Goal: Communication & Community: Answer question/provide support

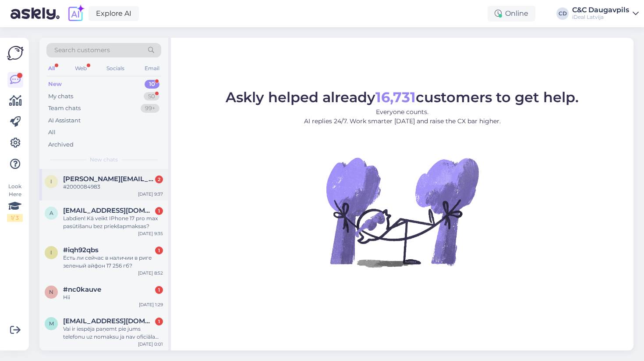
click at [112, 185] on div "#2000084983" at bounding box center [113, 187] width 100 height 8
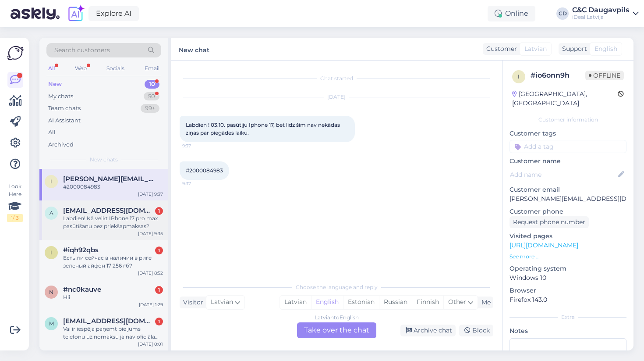
click at [78, 220] on div "Labdien! Kā veikt IPhone 17 pro max pasūtīšanu bez priekšapmaksas?" at bounding box center [113, 222] width 100 height 16
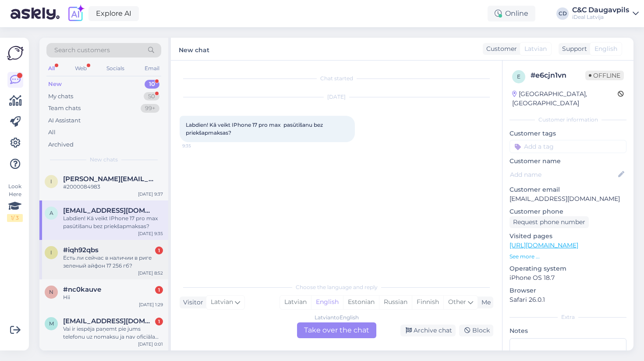
click at [82, 262] on div "Есть ли сейчас в наличии в риге зеленый айфон 17 256 гб?" at bounding box center [113, 262] width 100 height 16
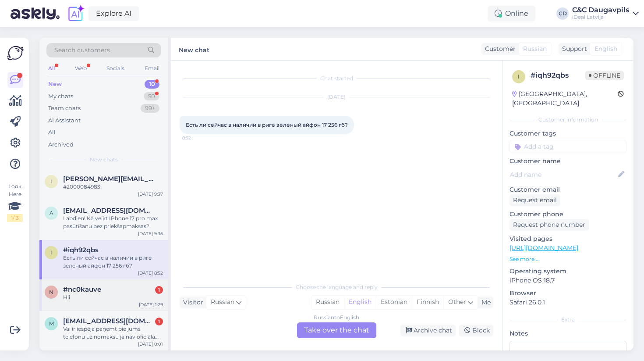
click at [106, 291] on div "#nc0kauve 1" at bounding box center [113, 289] width 100 height 8
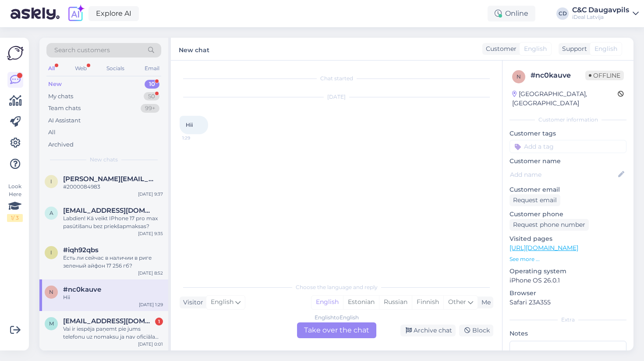
click at [349, 332] on div "English to English Take over the chat" at bounding box center [336, 330] width 79 height 16
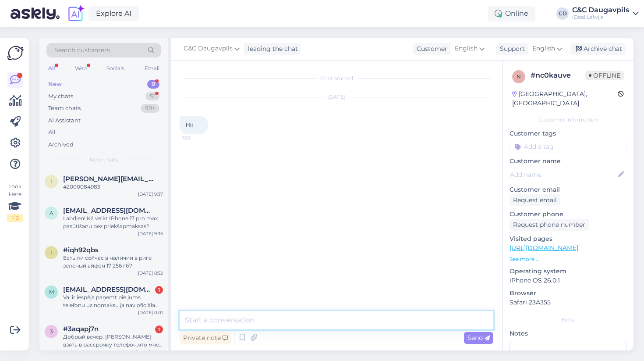
click at [278, 321] on textarea at bounding box center [337, 320] width 314 height 18
type textarea "C"
type textarea "Sveiki! kas tieši jūs interesē?"
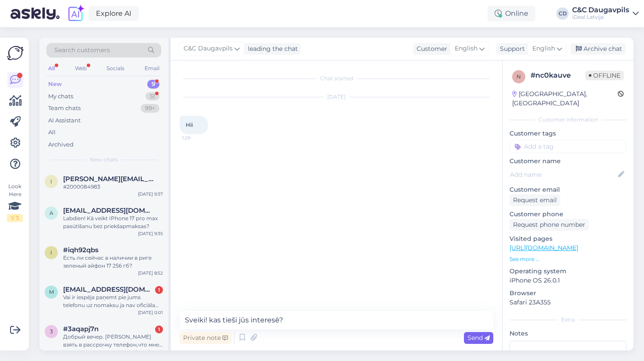
click at [471, 341] on span "Send" at bounding box center [479, 337] width 22 height 8
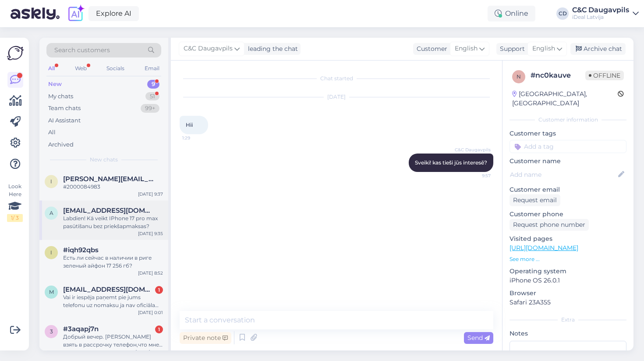
click at [81, 220] on div "Labdien! Kā veikt IPhone 17 pro max pasūtīšanu bez priekšapmaksas?" at bounding box center [113, 222] width 100 height 16
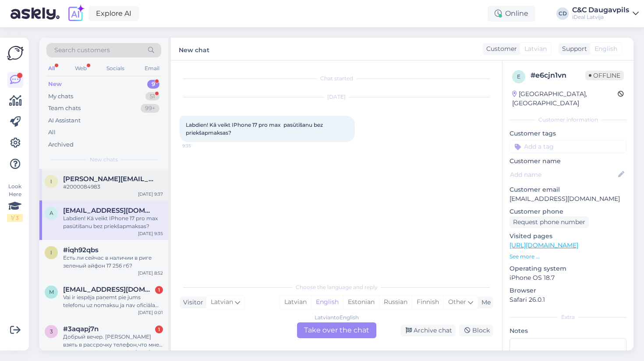
click at [76, 190] on div "i [PERSON_NAME][EMAIL_ADDRESS][DOMAIN_NAME] #2000084983 [DATE] 9:37" at bounding box center [103, 185] width 129 height 32
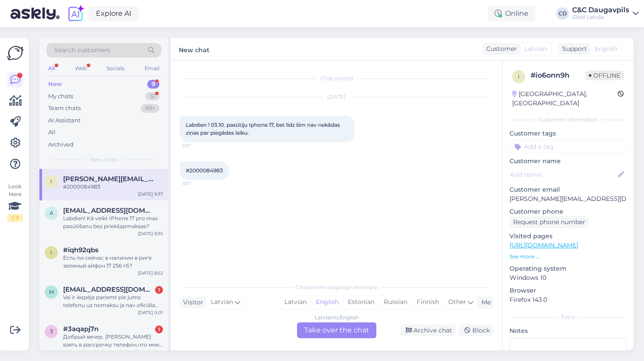
click at [324, 334] on div "Latvian to English Take over the chat" at bounding box center [336, 330] width 79 height 16
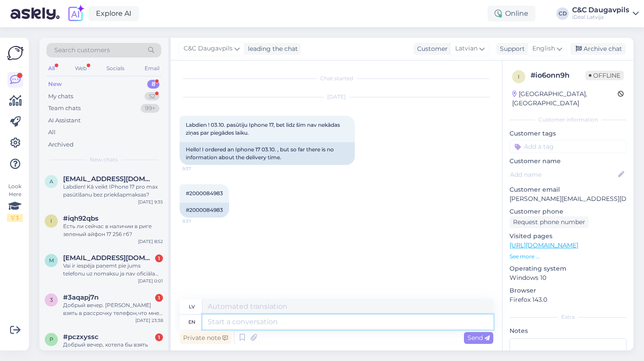
click at [253, 322] on textarea at bounding box center [347, 321] width 291 height 15
paste textarea "Diemžel precizu datumu šobrid nevaram nosaukt, jo piegâdes notiek ierobežotos d…"
type textarea "Diemžel precizu datumu šobrid nevaram nosaukt, jo piegâdes notiek ierobežotos d…"
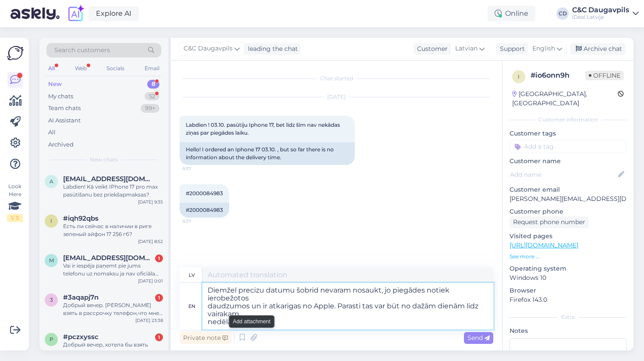
type textarea "Diemžel precizu datumu šobrid nevaram nosaukt, jo piegâdes notiek ierobežotos d…"
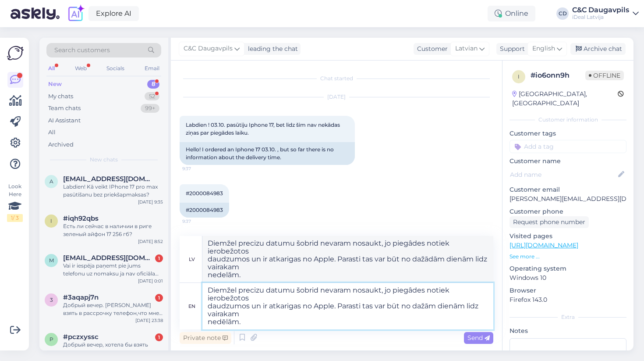
click at [208, 289] on textarea "Diemžel precizu datumu šobrid nevaram nosaukt, jo piegâdes notiek ierobežotos d…" at bounding box center [347, 306] width 291 height 46
type textarea "LabdienDiemžel precizu datumu šobrid nevaram nosaukt, jo piegâdes notiek ierobe…"
type textarea "Labdien! Diemžel precizu datumu šobrid nevaram nosaukt, jo piegâdes notiek iero…"
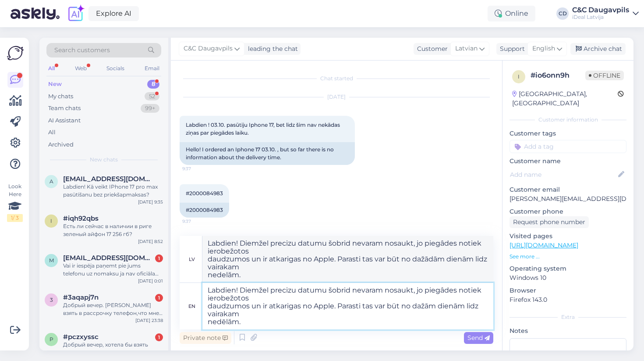
click at [266, 293] on textarea "Labdien! Diemžel precizu datumu šobrid nevaram nosaukt, jo piegâdes notiek iero…" at bounding box center [347, 306] width 291 height 46
type textarea "Labdien! Diemžēl precizu datumu šobrid nevaram nosaukt, jo piegâdes notiek iero…"
click at [289, 291] on textarea "Labdien! Diemžēl precizu datumu šobrid nevaram nosaukt, jo piegâdes notiek iero…" at bounding box center [347, 306] width 291 height 46
type textarea "Labdien! Diemžēl preczu datumu šobrid nevaram nosaukt, jo piegâdes notiek ierob…"
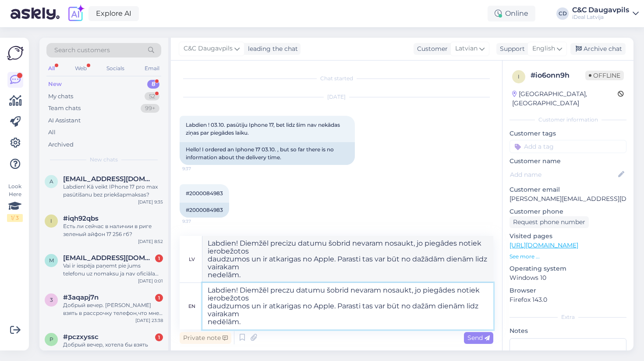
type textarea "Labdien! Diemžēl preczu datumu šobrid nevaram nosaukt, jo piegâdes notiek ierob…"
type textarea "Labdien! Diemžēl precīzu datumu šobrid nevaram nosaukt, jo piegâdes notiek iero…"
click at [348, 292] on textarea "Labdien! Diemžēl precīzu datumu šobrid nevaram nosaukt, jo piegâdes notiek iero…" at bounding box center [347, 306] width 291 height 46
type textarea "Labdien! Diemžēl precīzu datumu šobrīd nevaram nosaukt, jo piegâdes notiek iero…"
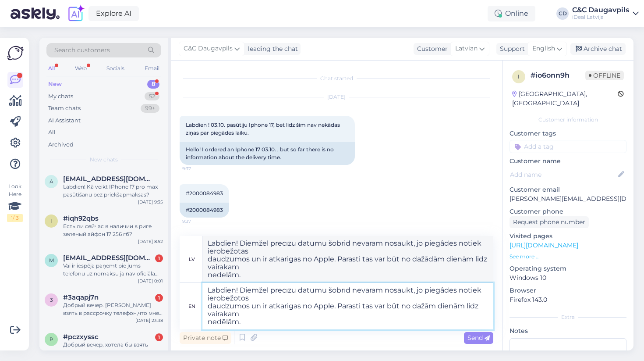
type textarea "Labdien! Diemžēl precīzu datumu šobrīd nevaram nosaukt, jo piegâdes notiek iero…"
click at [446, 293] on textarea "Labdien! Diemžēl precīzu datumu šobrīd nevaram nosaukt, jo piegâdes notiek iero…" at bounding box center [347, 306] width 291 height 46
type textarea "Labdien! Diemžēl precīzu datumu šobrīd nevaram nosaukt, jo piegādes notiek iero…"
click at [209, 305] on textarea "Labdien! Diemžēl precīzu datumu šobrīd nevaram nosaukt, jo piegādes notiek iero…" at bounding box center [347, 306] width 291 height 46
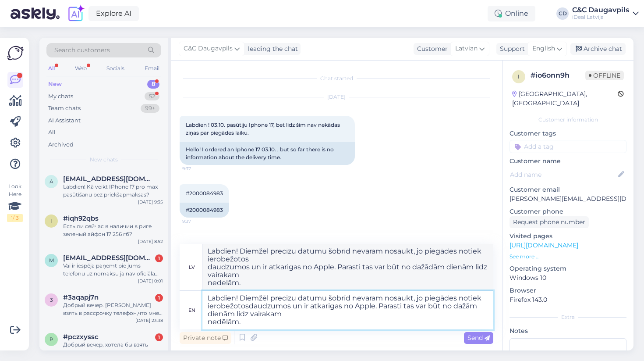
type textarea "Labdien! Diemžēl precīzu datumu šobrīd nevaram nosaukt, jo piegādes notiek iero…"
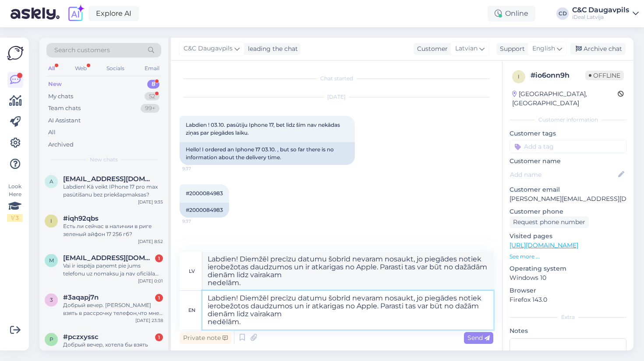
click at [332, 307] on textarea "Labdien! Diemžēl precīzu datumu šobrīd nevaram nosaukt, jo piegādes notiek iero…" at bounding box center [347, 310] width 291 height 39
type textarea "Labdien! Diemžēl precīzu datumu šobrīd nevaram nosaukt, jo piegādes notiek iero…"
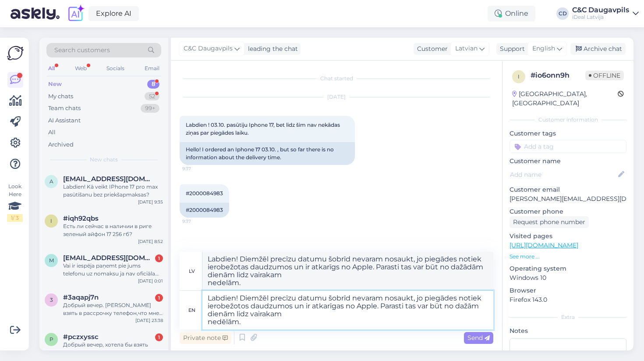
click at [441, 307] on textarea "Labdien! Diemžēl precīzu datumu šobrīd nevaram nosaukt, jo piegādes notiek iero…" at bounding box center [347, 310] width 291 height 39
click at [241, 315] on textarea "Labdien! Diemžēl precīzu datumu šobrīd nevaram nosaukt, jo piegādes notiek iero…" at bounding box center [347, 310] width 291 height 39
type textarea "Labdien! Diemžēl precīzu datumu šobrīd nevaram nosaukt, jo piegādes notiek iero…"
click at [268, 317] on textarea "Labdien! Diemžēl precīzu datumu šobrīd nevaram nosaukt, jo piegādes notiek iero…" at bounding box center [347, 310] width 291 height 39
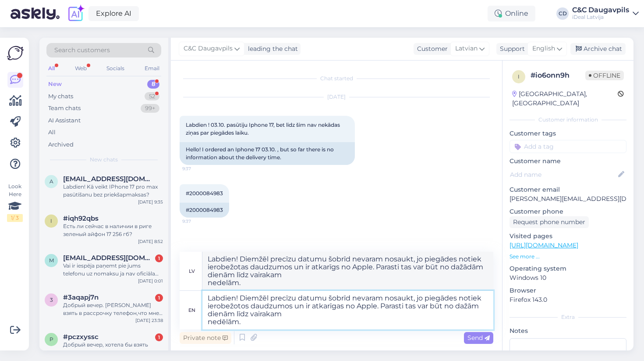
click at [268, 313] on textarea "Labdien! Diemžēl precīzu datumu šobrīd nevaram nosaukt, jo piegādes notiek iero…" at bounding box center [347, 310] width 291 height 39
type textarea "Labdien! Diemžēl precīzu datumu šobrīd nevaram nosaukt, jo piegādes notiek iero…"
click at [278, 315] on textarea "Labdien! Diemžēl precīzu datumu šobrīd nevaram nosaukt, jo piegādes notiek iero…" at bounding box center [347, 310] width 291 height 39
type textarea "Labdien! Diemžēl precīzu datumu šobrīd nevaram nosaukt, jo piegādes notiek iero…"
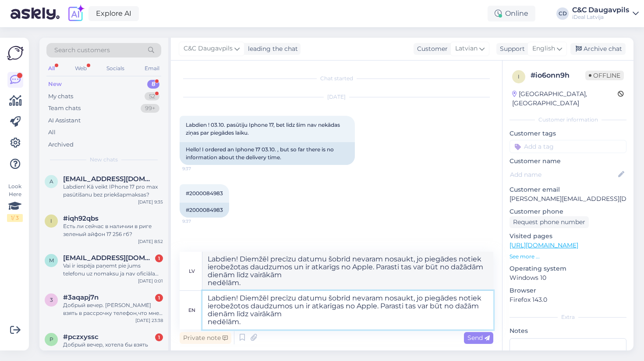
type textarea "Labdien! Diemžēl precīzu datumu šobrīd nevaram nosaukt, jo piegādes notiek iero…"
click at [207, 323] on textarea "Labdien! Diemžēl precīzu datumu šobrīd nevaram nosaukt, jo piegādes notiek iero…" at bounding box center [347, 310] width 291 height 39
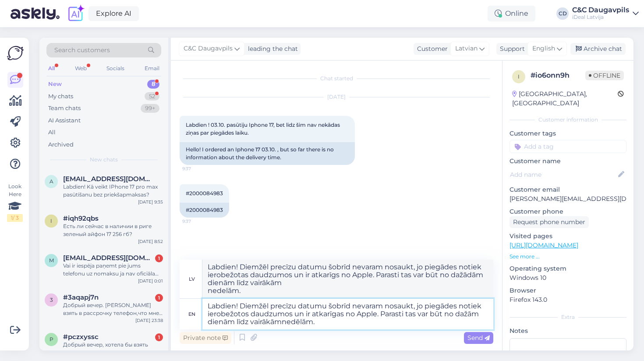
type textarea "Labdien! Diemžēl precīzu datumu šobrīd nevaram nosaukt, jo piegādes notiek iero…"
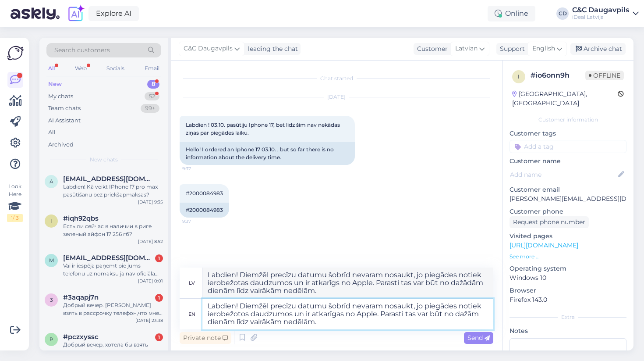
click at [329, 322] on textarea "Labdien! Diemžēl precīzu datumu šobrīd nevaram nosaukt, jo piegādes notiek iero…" at bounding box center [347, 313] width 291 height 31
click at [309, 323] on textarea "Labdien! Diemžēl precīzu datumu šobrīd nevaram nosaukt, jo piegādes notiek iero…" at bounding box center [347, 313] width 291 height 31
type textarea "Labdien! Diemžēl precīzu datumu šobrīd nevaram nosaukt, jo piegādes notiek iero…"
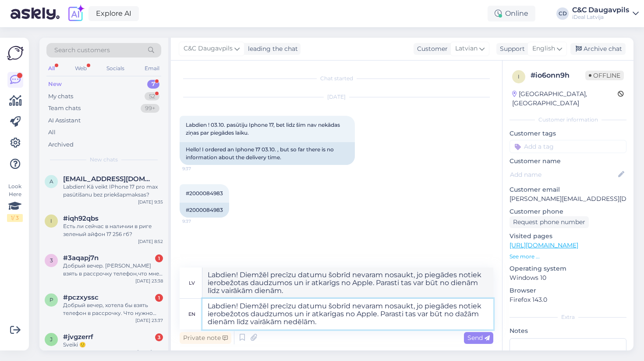
type textarea "Labdien! Diemžēl precīzu datumu šobrīd nevaram nosaukt, jo piegādes notiek iero…"
click at [355, 322] on textarea "Labdien! Diemžēl precīzu datumu šobrīd nevaram nosaukt, jo piegādes notiek iero…" at bounding box center [347, 313] width 291 height 31
type textarea "Labdien! Diemžēl precīzu datumu šobrīd nevaram nosaukt, jo piegādes notiek iero…"
click at [478, 339] on span "Send" at bounding box center [479, 337] width 22 height 8
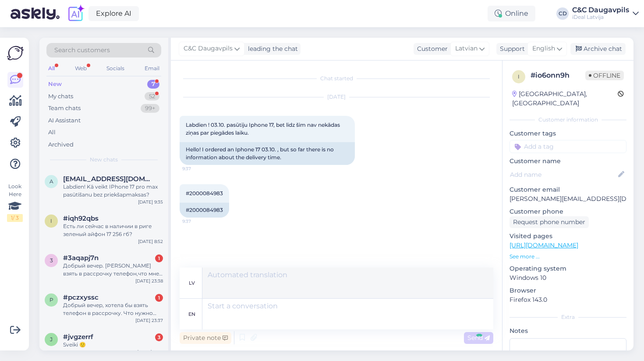
scroll to position [28, 0]
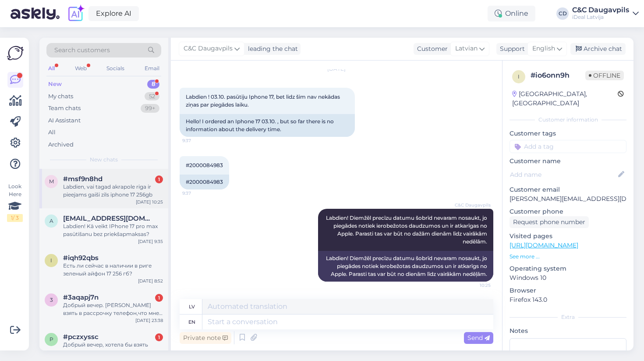
click at [100, 181] on span "#msf9n8hd" at bounding box center [82, 179] width 39 height 8
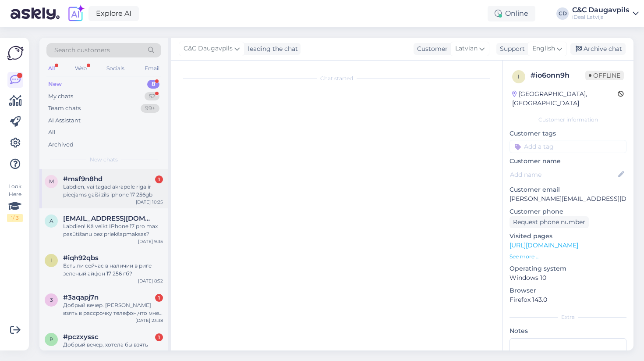
scroll to position [0, 0]
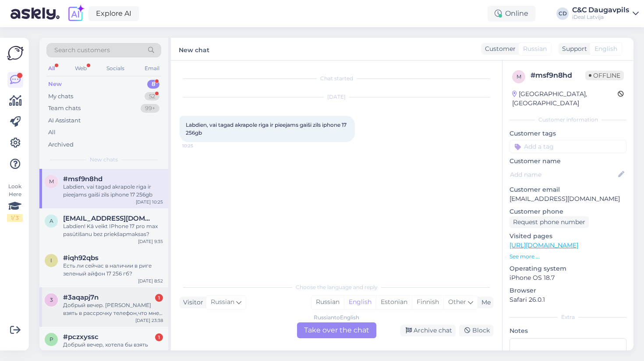
click at [117, 298] on div "#3aqapj7n 1" at bounding box center [113, 297] width 100 height 8
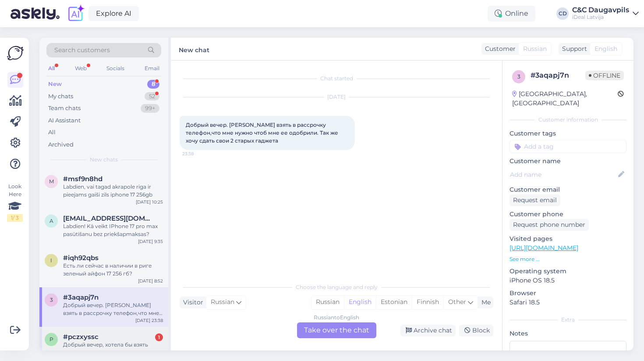
click at [112, 335] on div "#pczxyssc 1" at bounding box center [113, 337] width 100 height 8
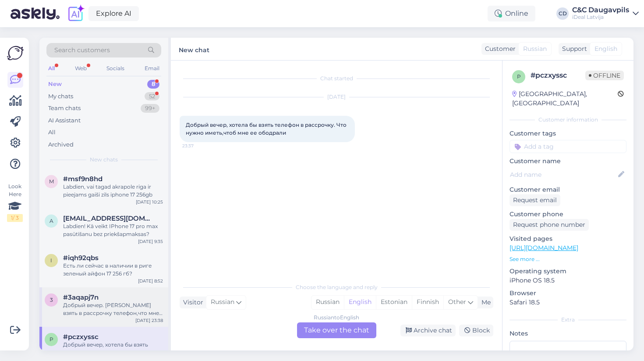
click at [96, 315] on div "Добрый вечер. [PERSON_NAME] взять в рассрочку телефон,что мне нужно чтоб мне ее…" at bounding box center [113, 309] width 100 height 16
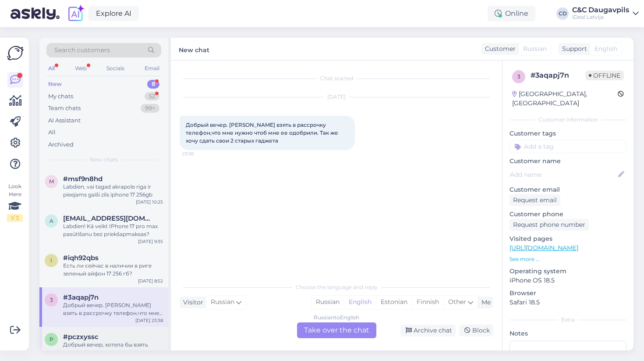
click at [93, 333] on span "#pczxyssc" at bounding box center [80, 337] width 35 height 8
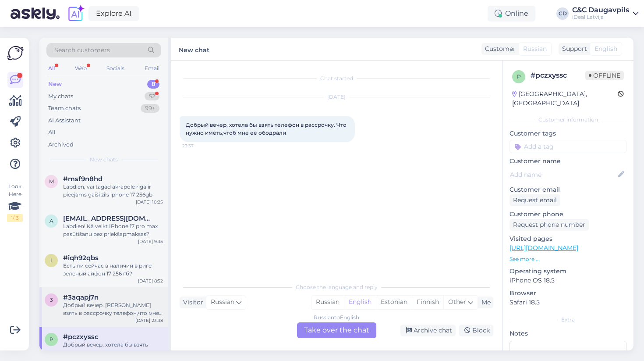
click at [85, 303] on div "Добрый вечер. [PERSON_NAME] взять в рассрочку телефон,что мне нужно чтоб мне ее…" at bounding box center [113, 309] width 100 height 16
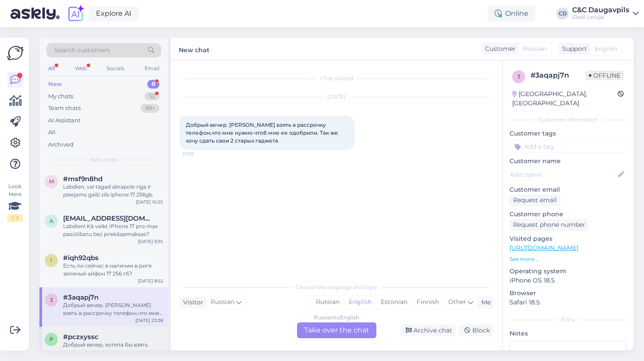
click at [106, 333] on div "#pczxyssc" at bounding box center [113, 337] width 100 height 8
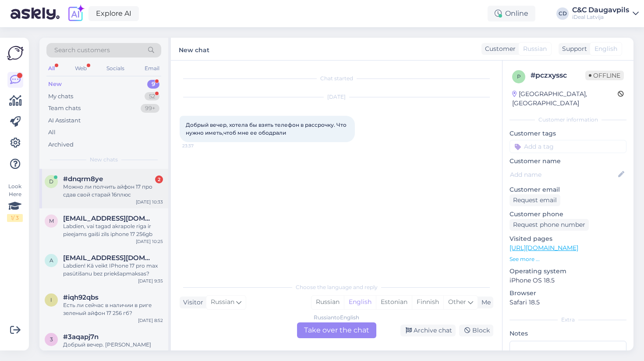
click at [99, 171] on div "d #dnqrm8ye 2 Можно ли полчить айфон 17 про сдав свой старай 16плюс [DATE] 10:33" at bounding box center [103, 188] width 129 height 39
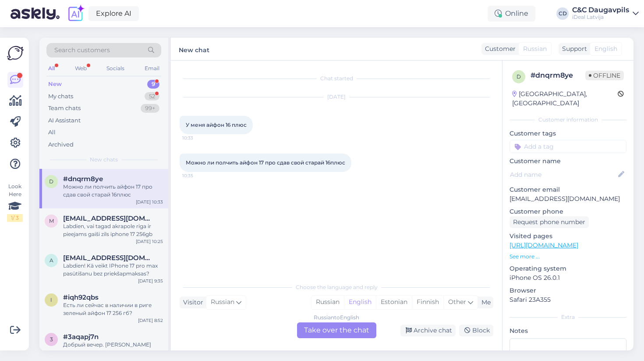
click at [76, 83] on div "New 9" at bounding box center [103, 84] width 115 height 12
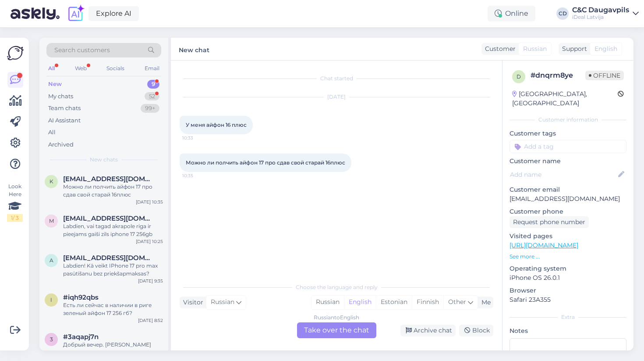
click at [331, 332] on div "Russian to English Take over the chat" at bounding box center [336, 330] width 79 height 16
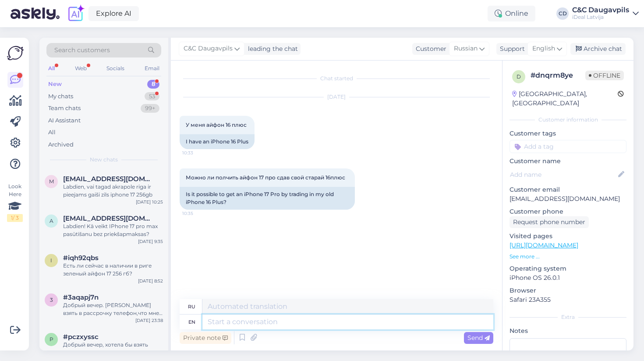
click at [248, 322] on textarea at bounding box center [347, 321] width 291 height 15
type textarea "в"
type textarea "[PERSON_NAME]"
type textarea "в"
type textarea "ы"
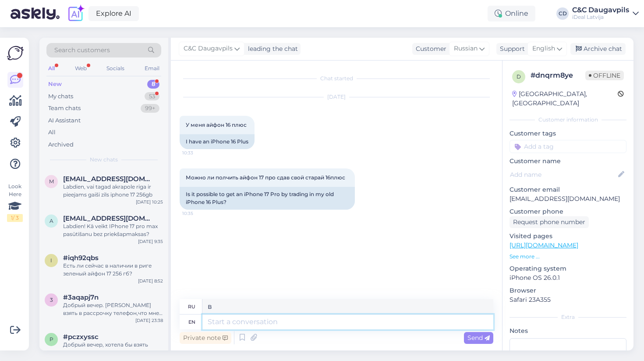
type textarea "ф"
type textarea "в"
type textarea "[PERSON_NAME]"
type textarea "пр"
type textarea "п"
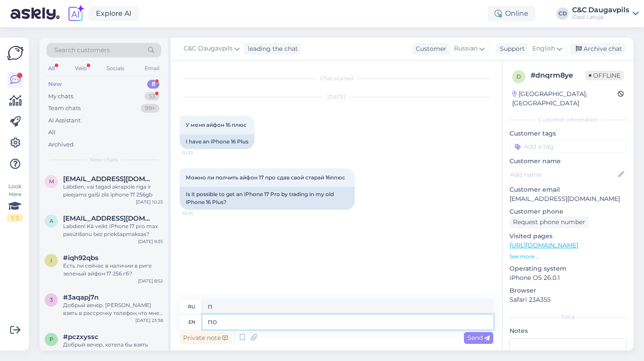
type textarea "п"
type textarea "с"
type textarea "м"
type textarea "и"
type textarea "м"
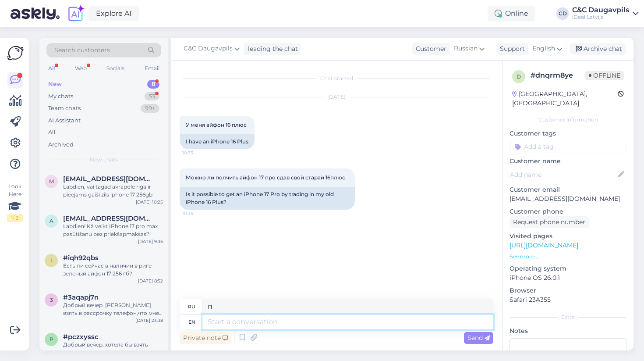
type textarea "с"
type textarea "ч"
type textarea "у"
type textarea "к"
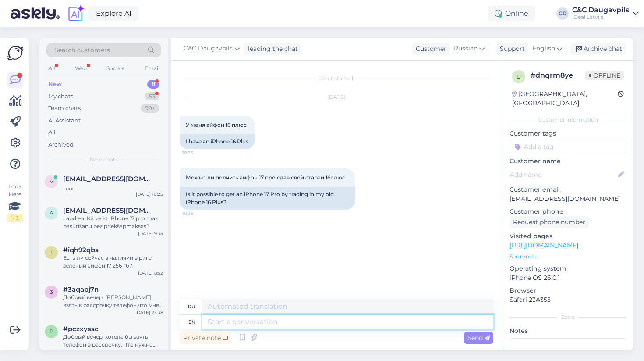
type textarea "л"
type textarea "д"
type textarea "дщ"
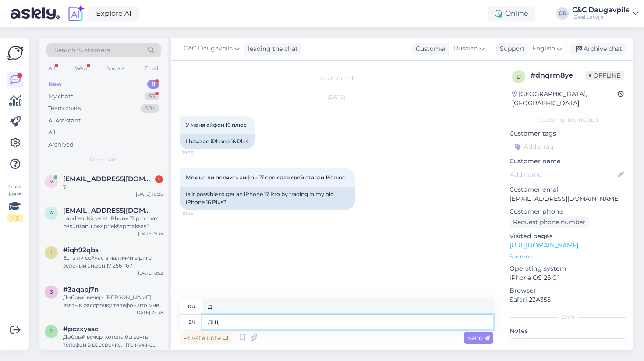
type textarea "дщ"
type textarea "д"
type textarea "Дщ"
type textarea "Д"
type textarea "Дот"
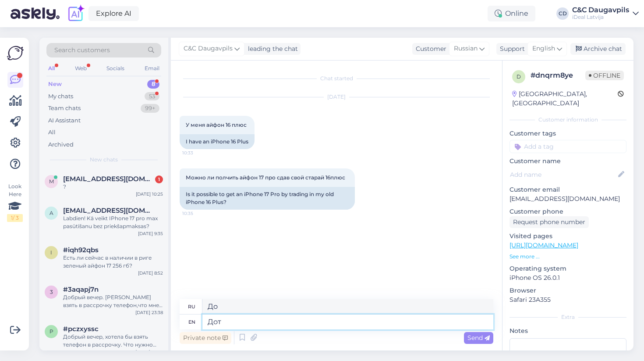
type textarea "Дот"
type textarea "Д"
click at [86, 185] on div "?" at bounding box center [113, 187] width 100 height 8
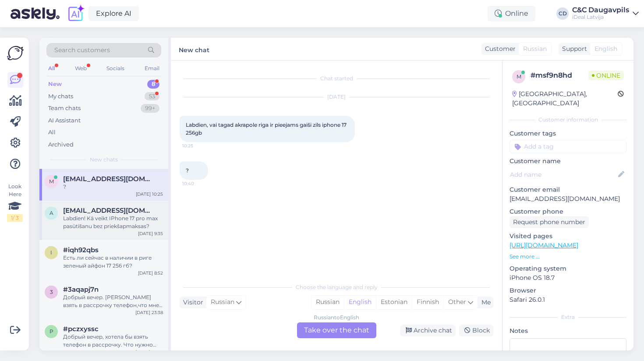
click at [88, 210] on span "[EMAIL_ADDRESS][DOMAIN_NAME]" at bounding box center [108, 210] width 91 height 8
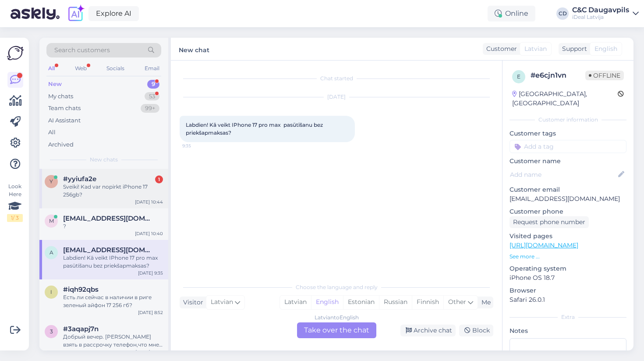
click at [69, 175] on span "#yyiufa2e" at bounding box center [79, 179] width 33 height 8
